Goal: Task Accomplishment & Management: Manage account settings

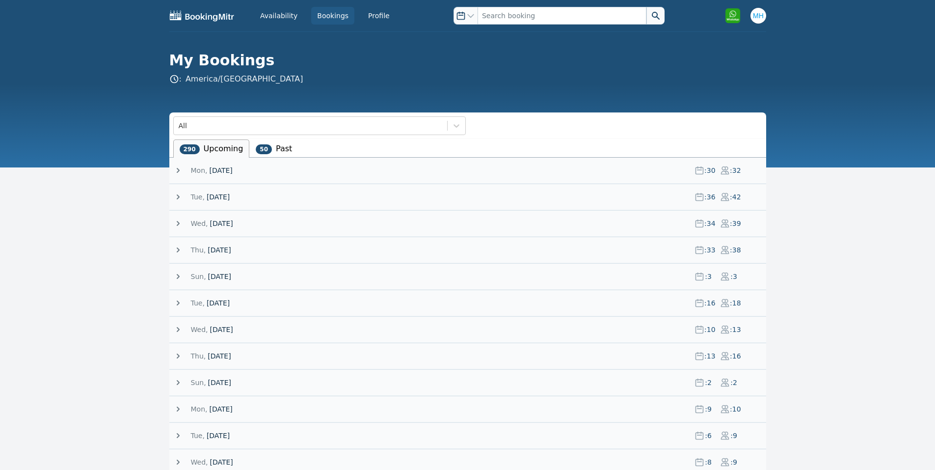
click at [218, 170] on span "[DATE]" at bounding box center [220, 170] width 23 height 10
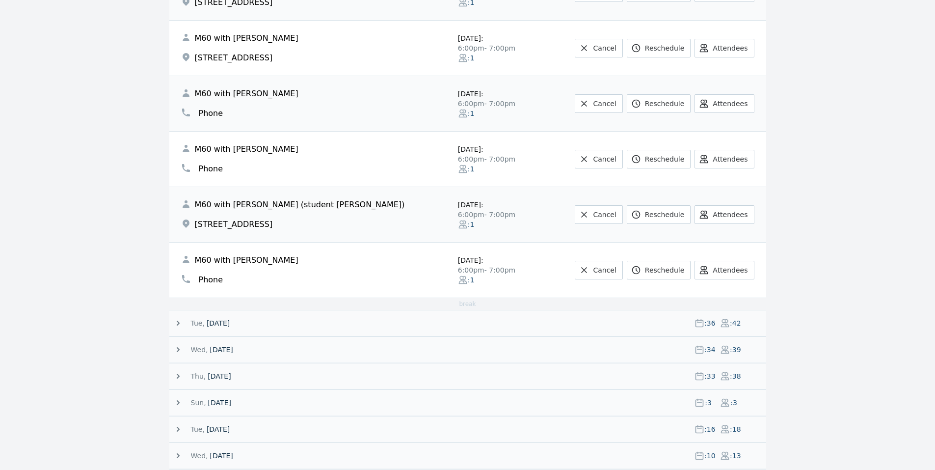
scroll to position [1571, 0]
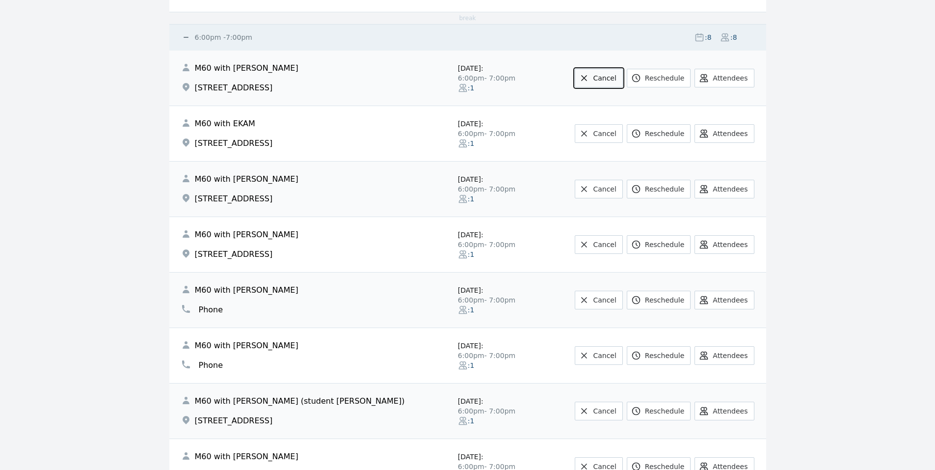
click at [589, 75] on icon at bounding box center [584, 78] width 10 height 10
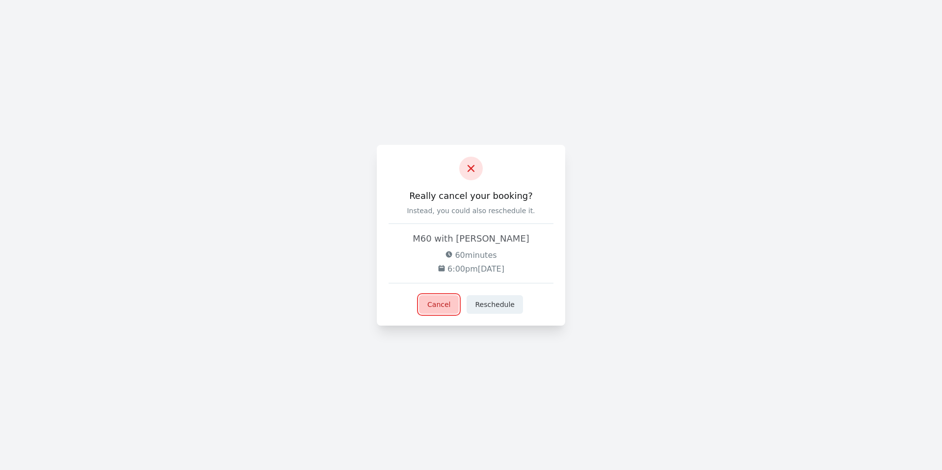
click at [439, 301] on button "Cancel" at bounding box center [439, 304] width 40 height 19
